Goal: Communication & Community: Participate in discussion

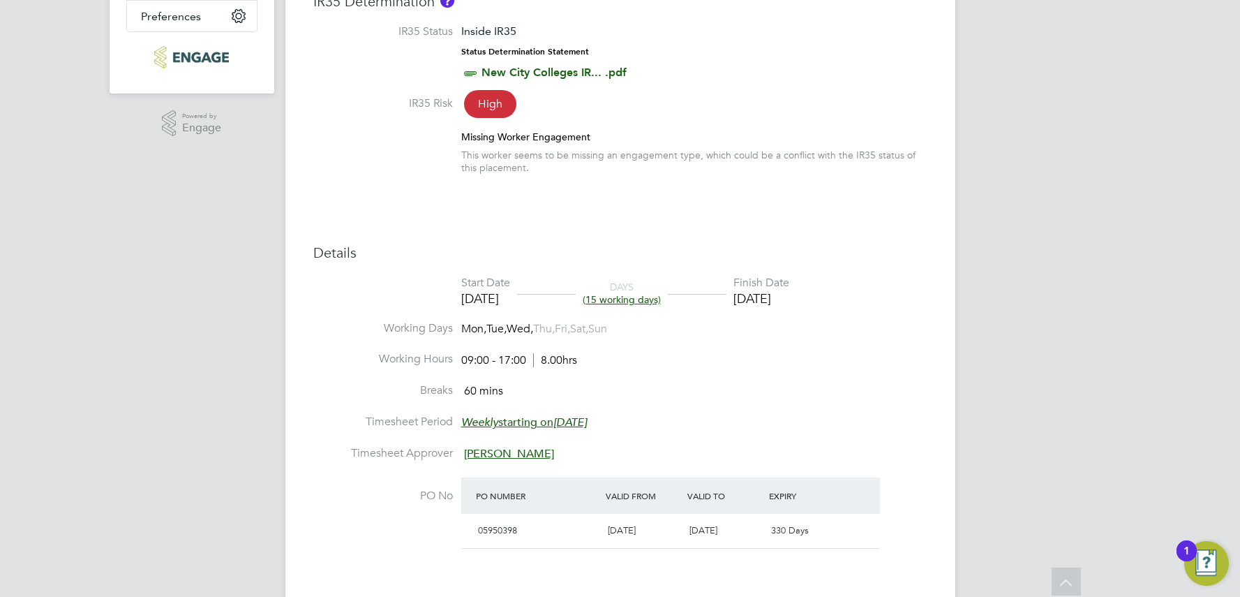
scroll to position [75, 0]
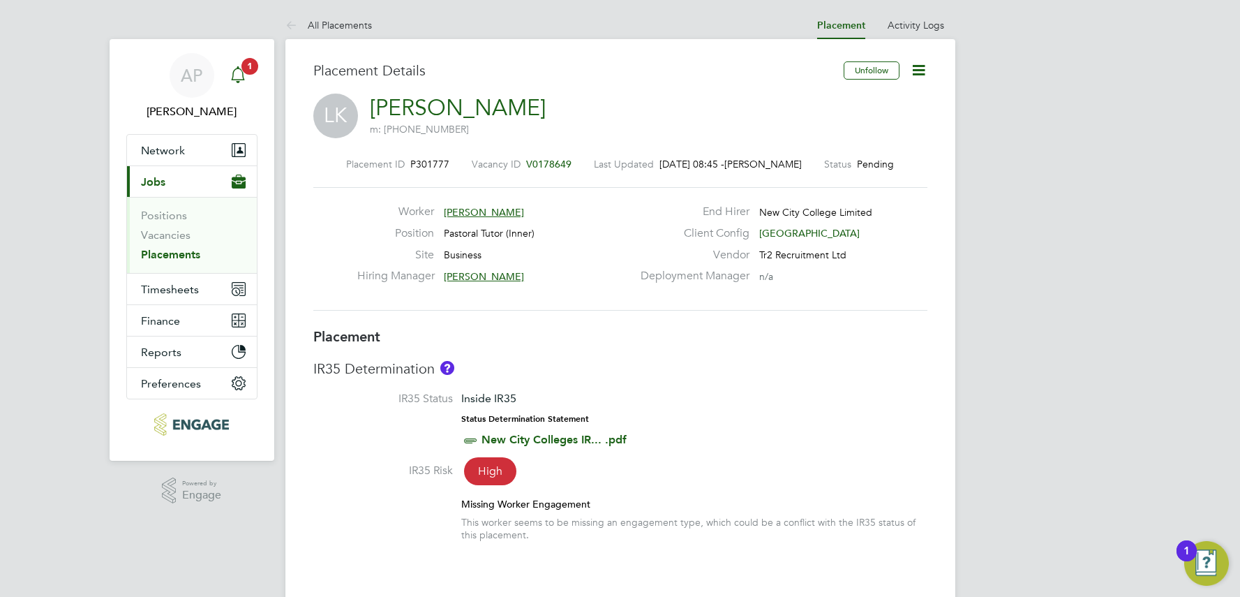
click at [252, 63] on span "1" at bounding box center [249, 66] width 17 height 17
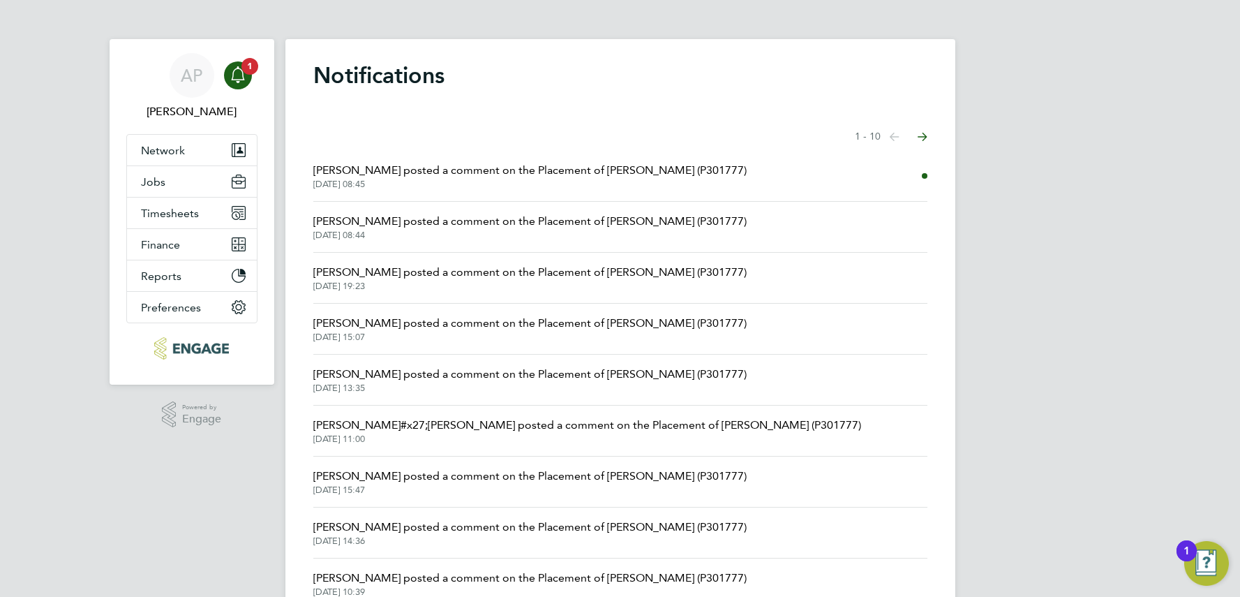
click at [596, 175] on span "[PERSON_NAME] posted a comment on the Placement of [PERSON_NAME] (P301777)" at bounding box center [529, 170] width 433 height 17
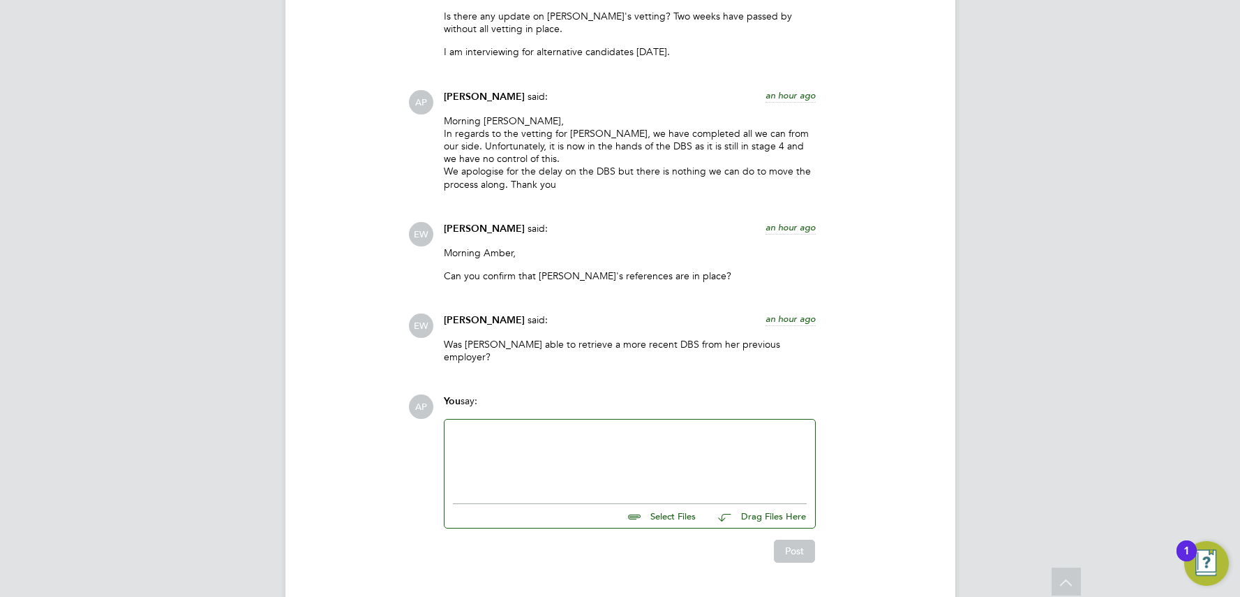
click at [508, 419] on div at bounding box center [630, 457] width 371 height 77
click at [488, 428] on div at bounding box center [630, 458] width 354 height 60
drag, startPoint x: 542, startPoint y: 397, endPoint x: 541, endPoint y: 404, distance: 7.1
click at [542, 428] on div "Hi [PERSON_NAME], we have a reference from [DATE] to [DATE] and a refer" at bounding box center [630, 458] width 354 height 60
click at [539, 428] on div "Hi [PERSON_NAME], we have her most reference from [DATE] to [DATE] and a refer" at bounding box center [630, 458] width 354 height 60
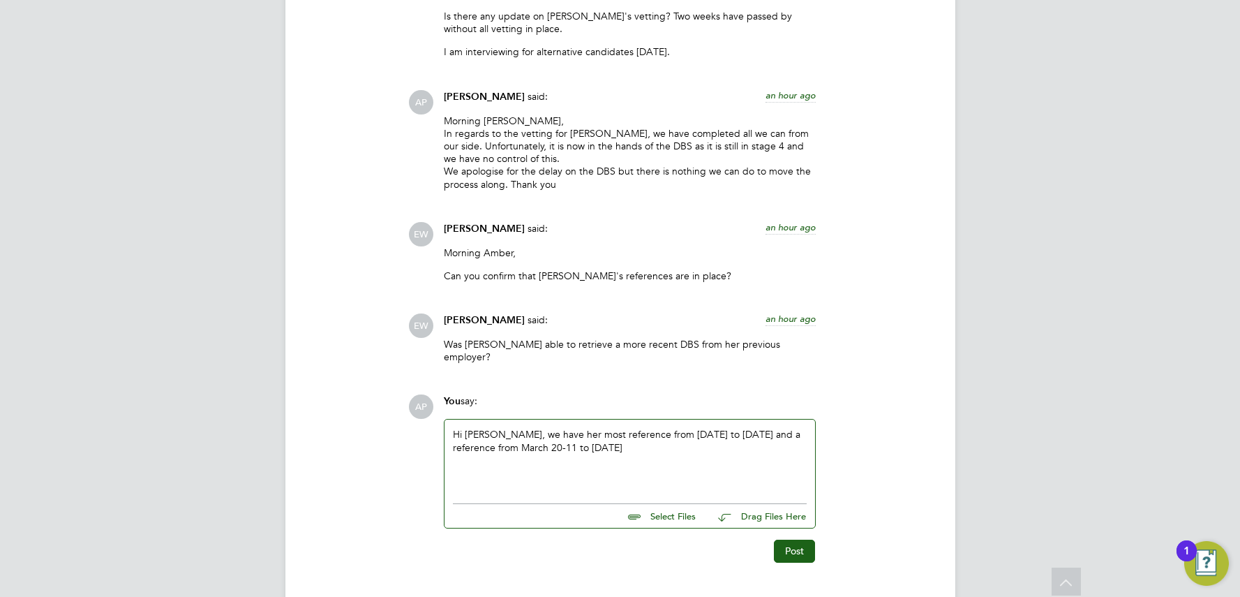
click at [563, 428] on div "Hi [PERSON_NAME], we have her most reference from [DATE] to [DATE] and a refere…" at bounding box center [630, 458] width 354 height 60
click at [664, 428] on div "Hi [PERSON_NAME], we have her most reference from [DATE] to [DATE] and a refere…" at bounding box center [630, 458] width 354 height 60
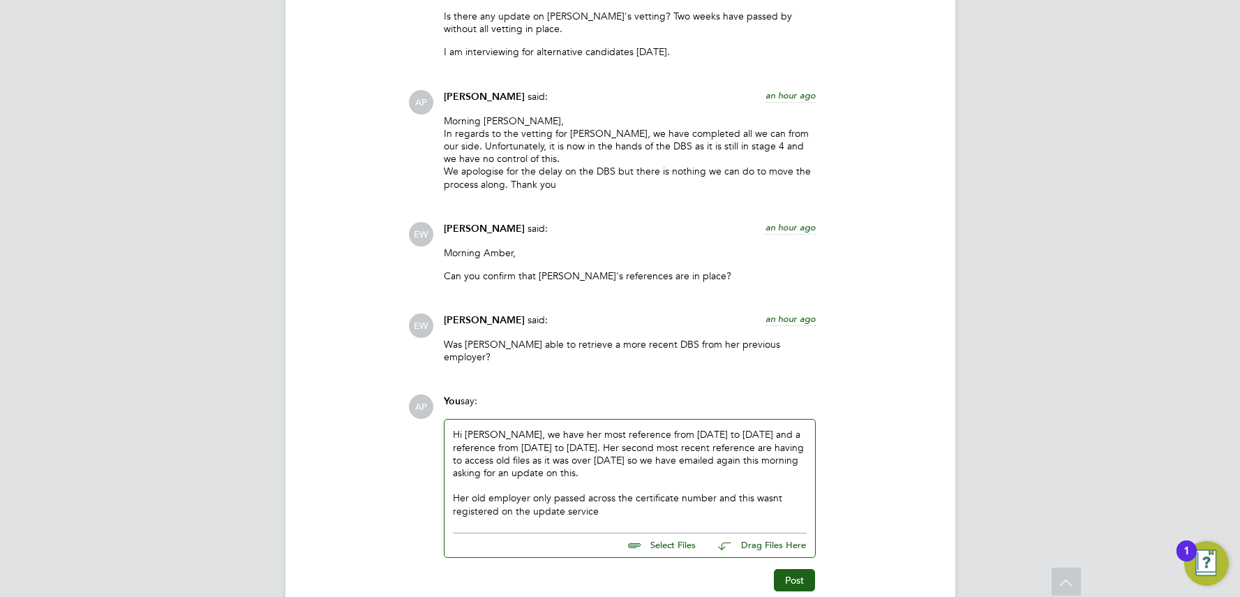
click at [773, 491] on div "Her old employer only passed across the certificate number and this wasnt regis…" at bounding box center [630, 503] width 354 height 25
click at [708, 491] on div "Her old employer only passed across the certificate number and this wasn't regi…" at bounding box center [630, 503] width 354 height 25
click at [712, 491] on div "Her old employer only passed across the certificate number and this wasn't regi…" at bounding box center [630, 503] width 354 height 25
click at [627, 491] on div "Her old employer only passed across the certificate number, and this wasn't reg…" at bounding box center [630, 503] width 354 height 25
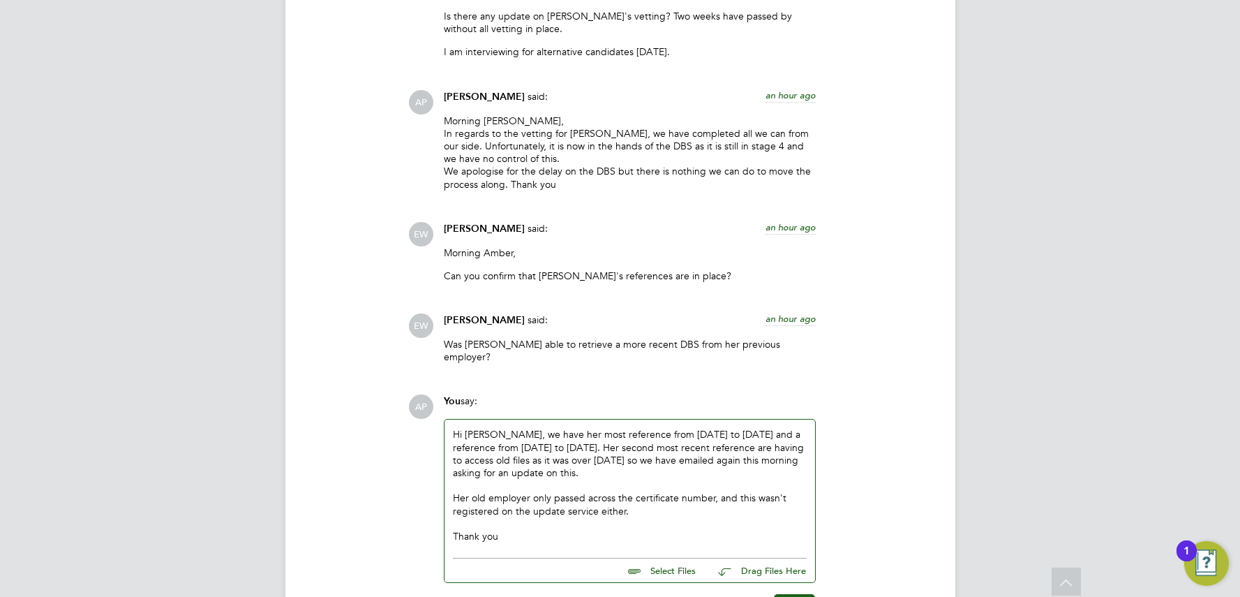
click at [595, 530] on div "Thank you" at bounding box center [630, 536] width 354 height 13
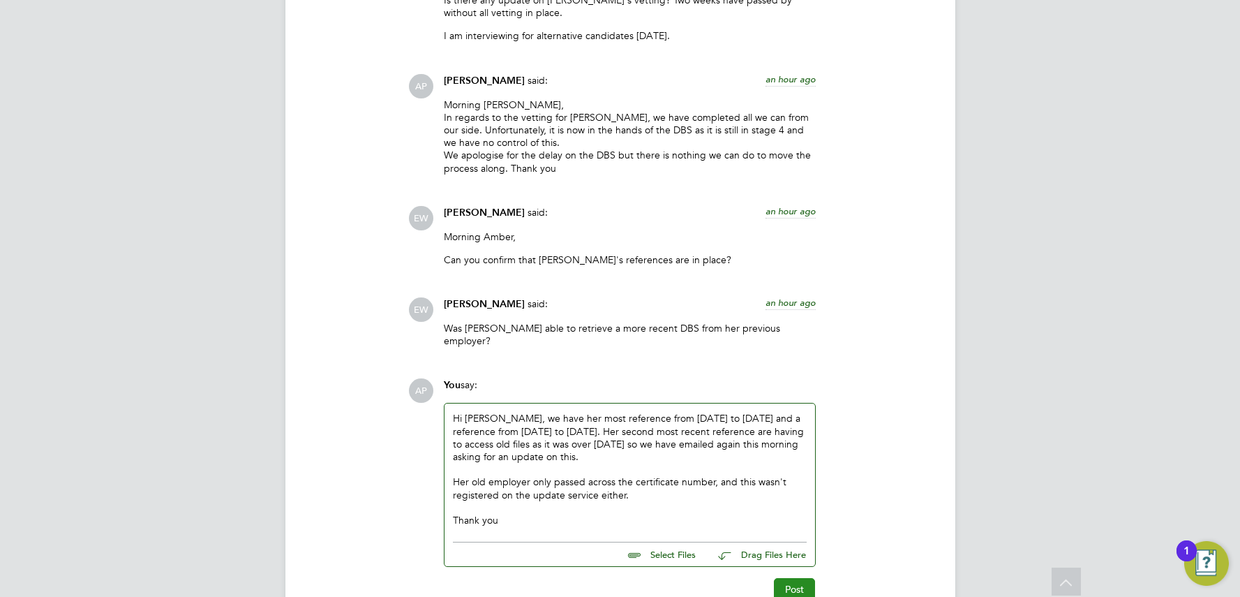
scroll to position [2959, 0]
click at [799, 580] on button "Post" at bounding box center [794, 591] width 41 height 22
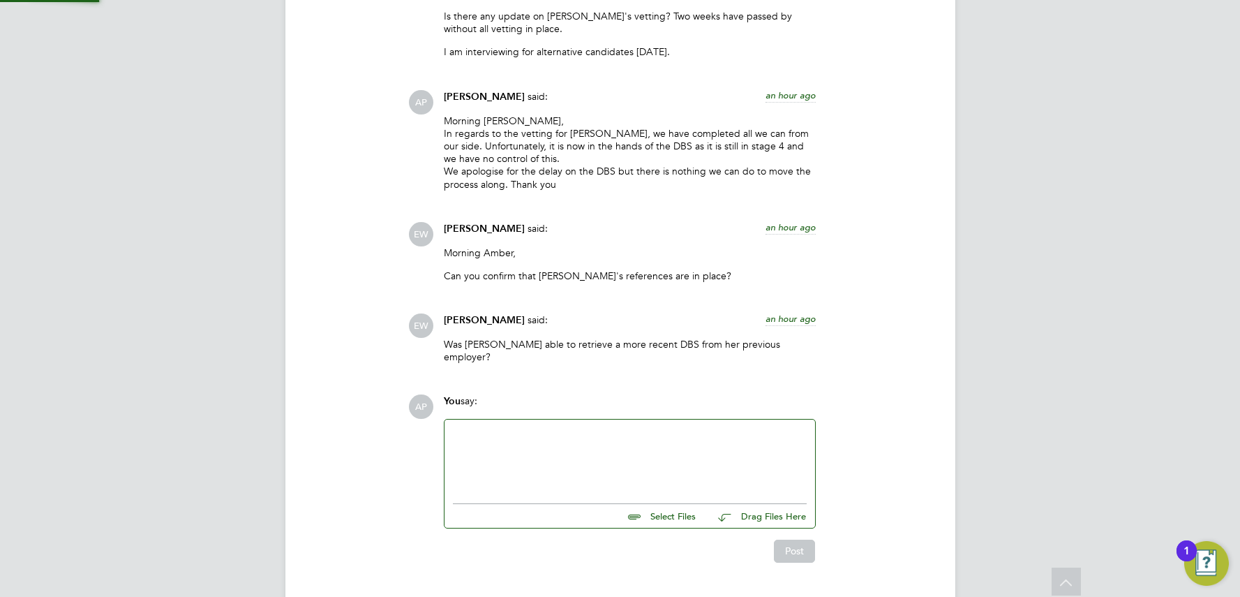
scroll to position [3110, 0]
